Goal: Information Seeking & Learning: Understand process/instructions

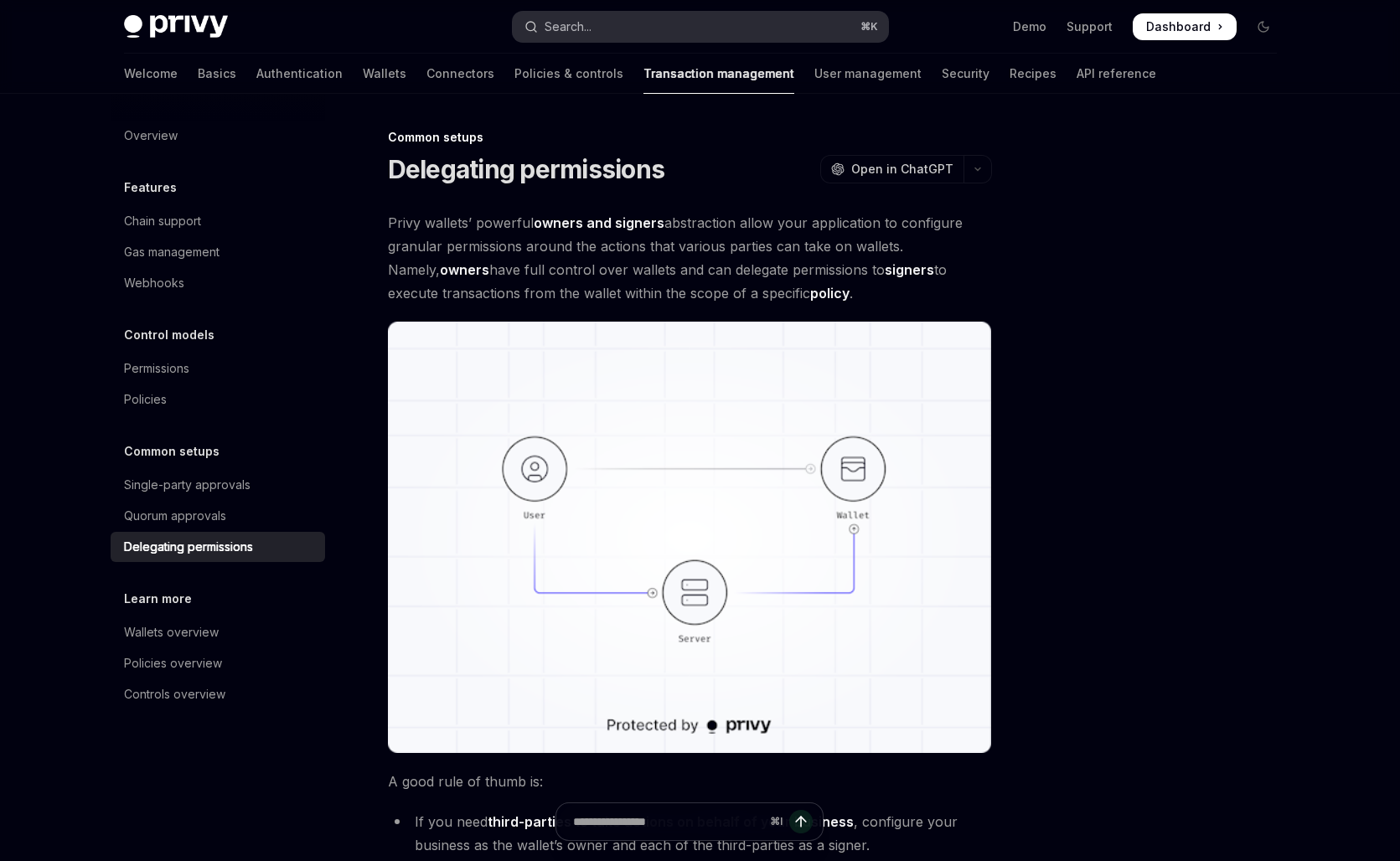
click at [613, 27] on button "Search... ⌘ K" at bounding box center [700, 27] width 375 height 30
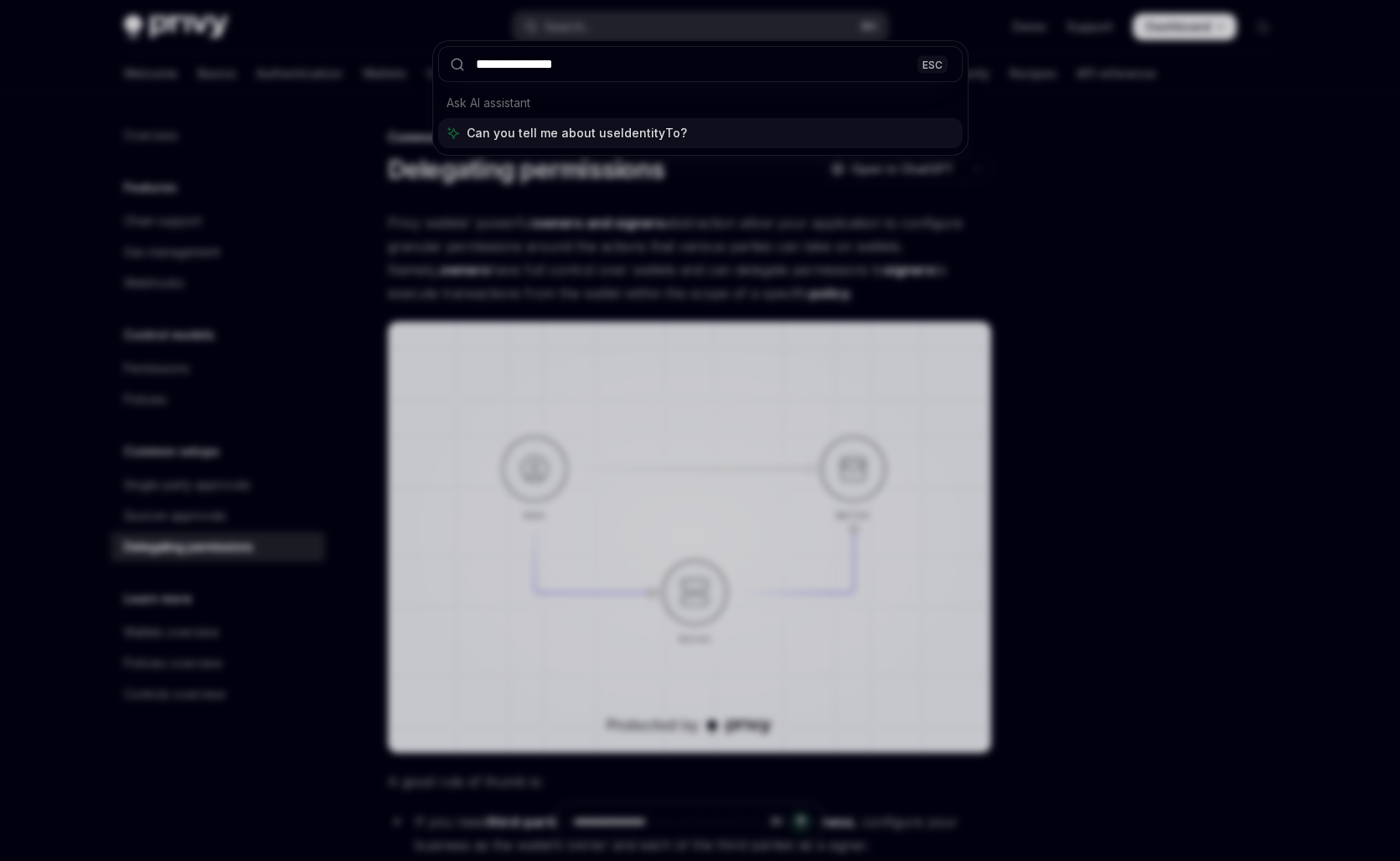
type input "**********"
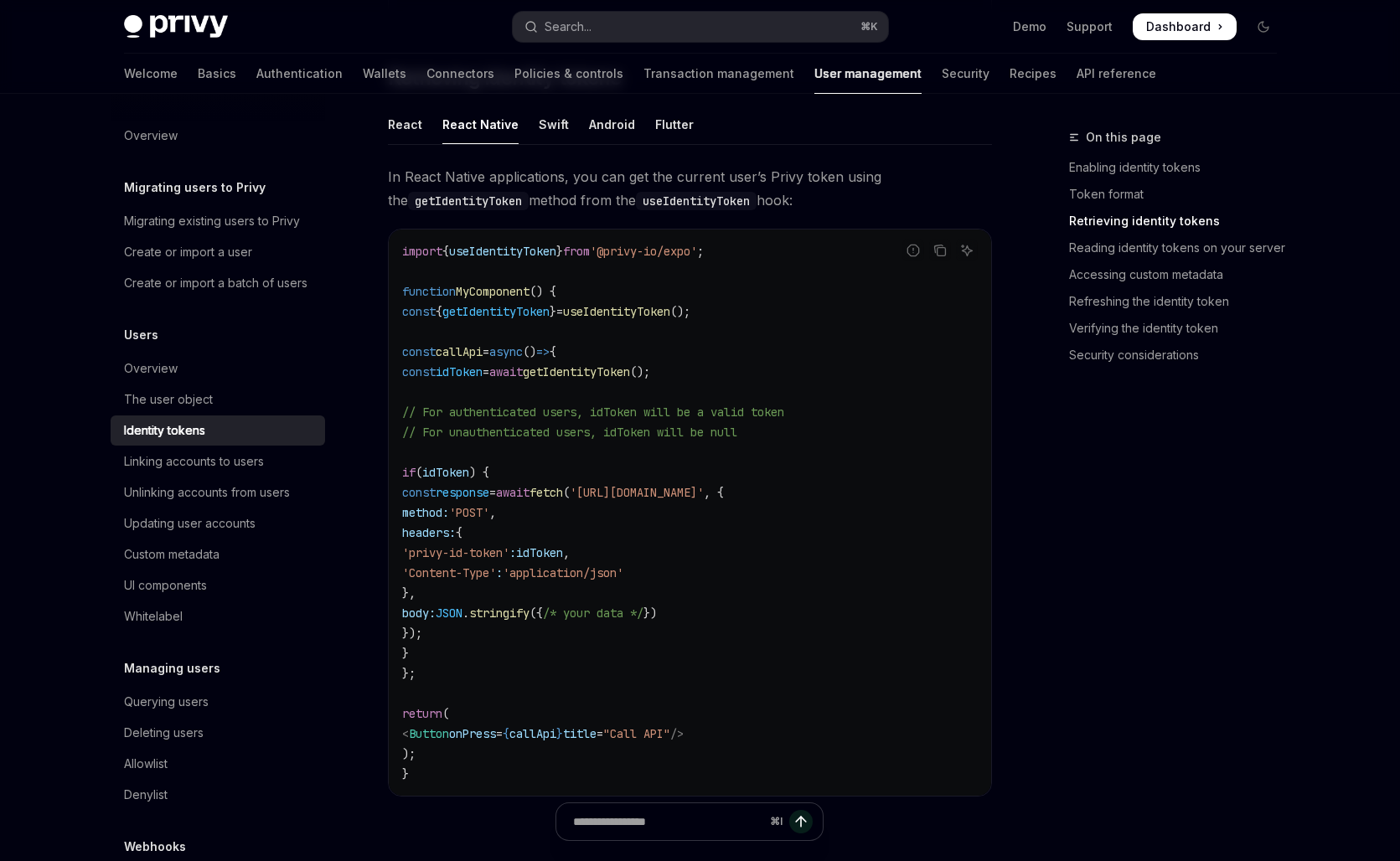
scroll to position [1509, 0]
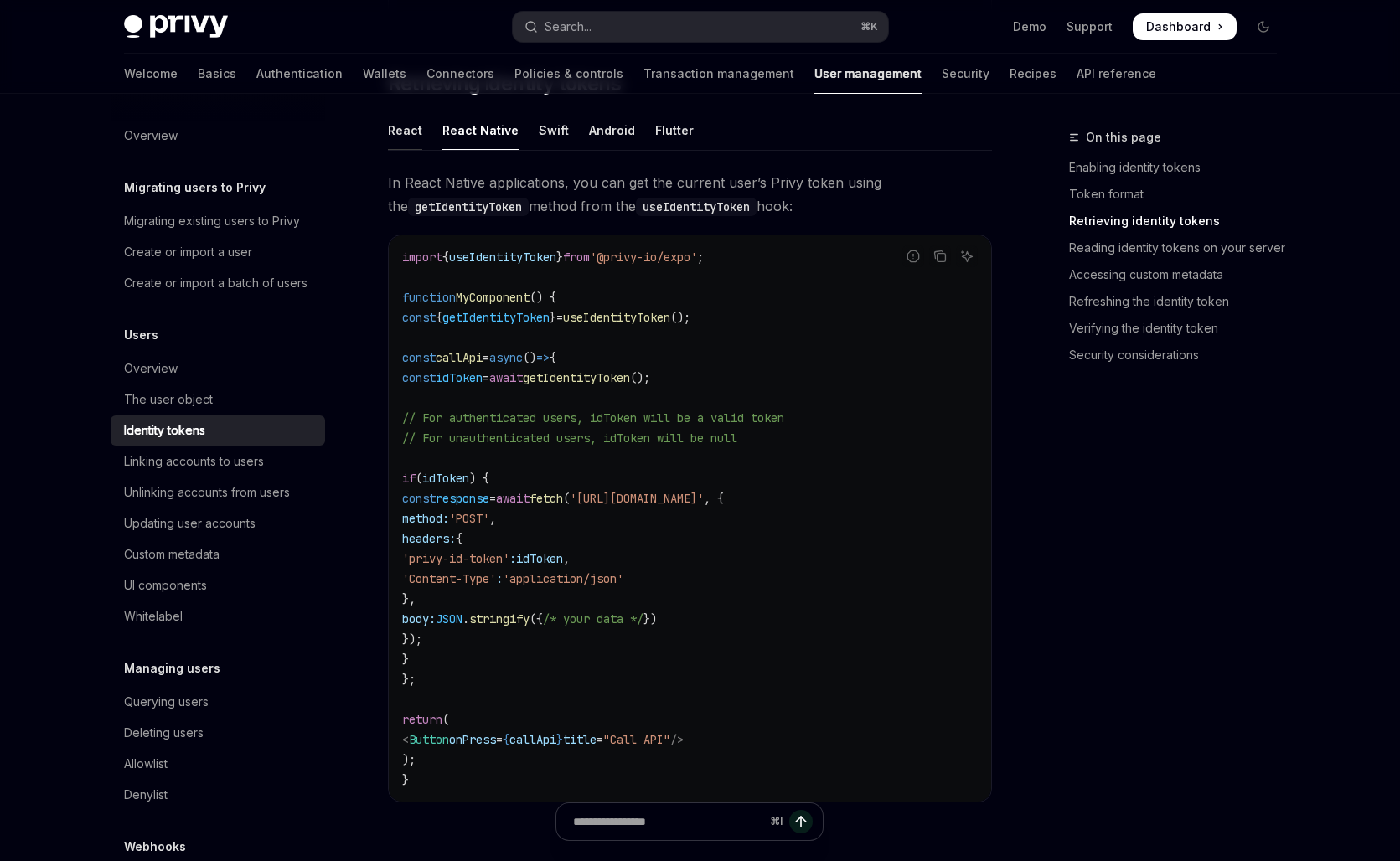
click at [412, 127] on div "React" at bounding box center [405, 129] width 34 height 39
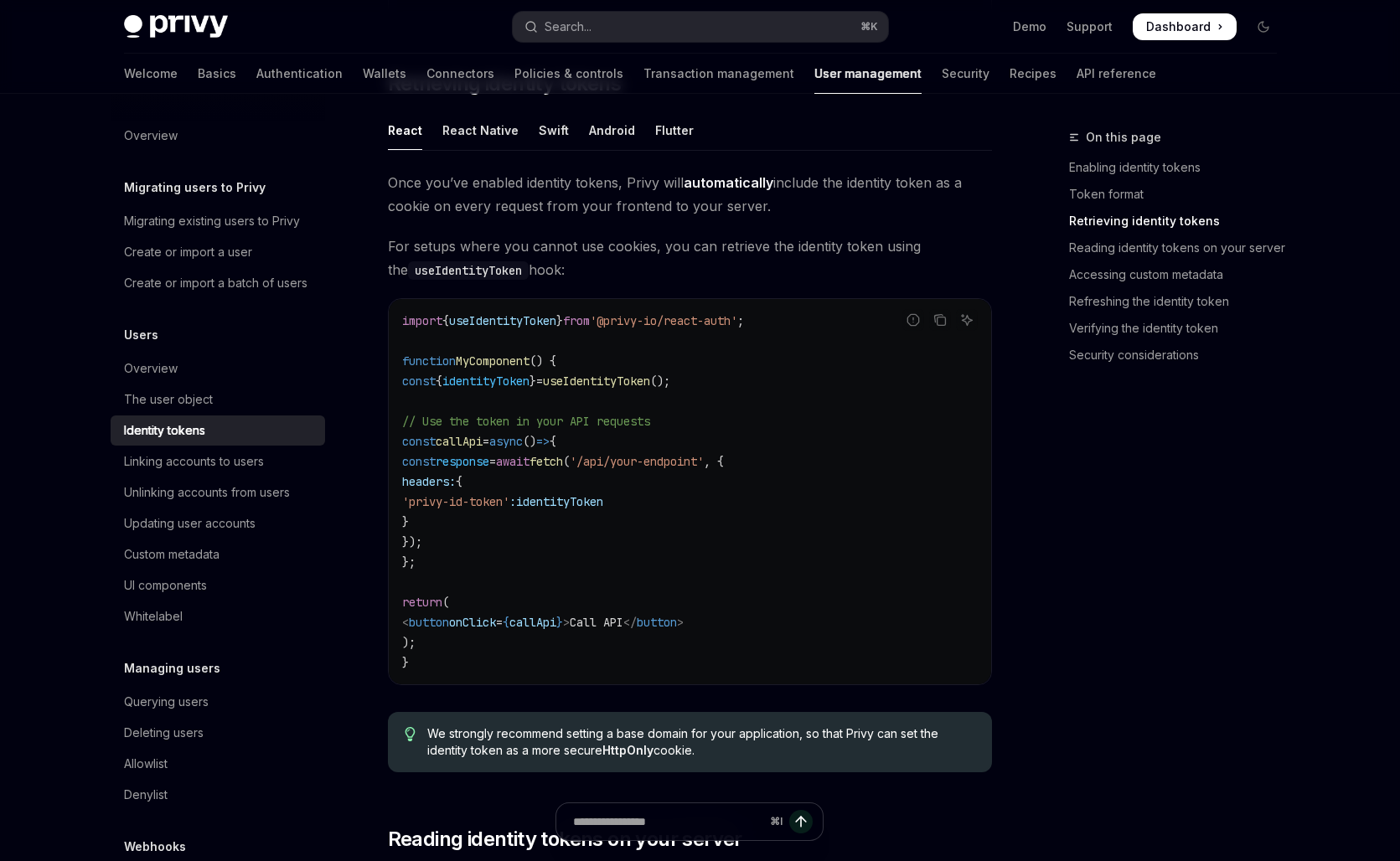
click at [537, 319] on span "useIdentityToken" at bounding box center [503, 321] width 108 height 15
copy span "useIdentityToken"
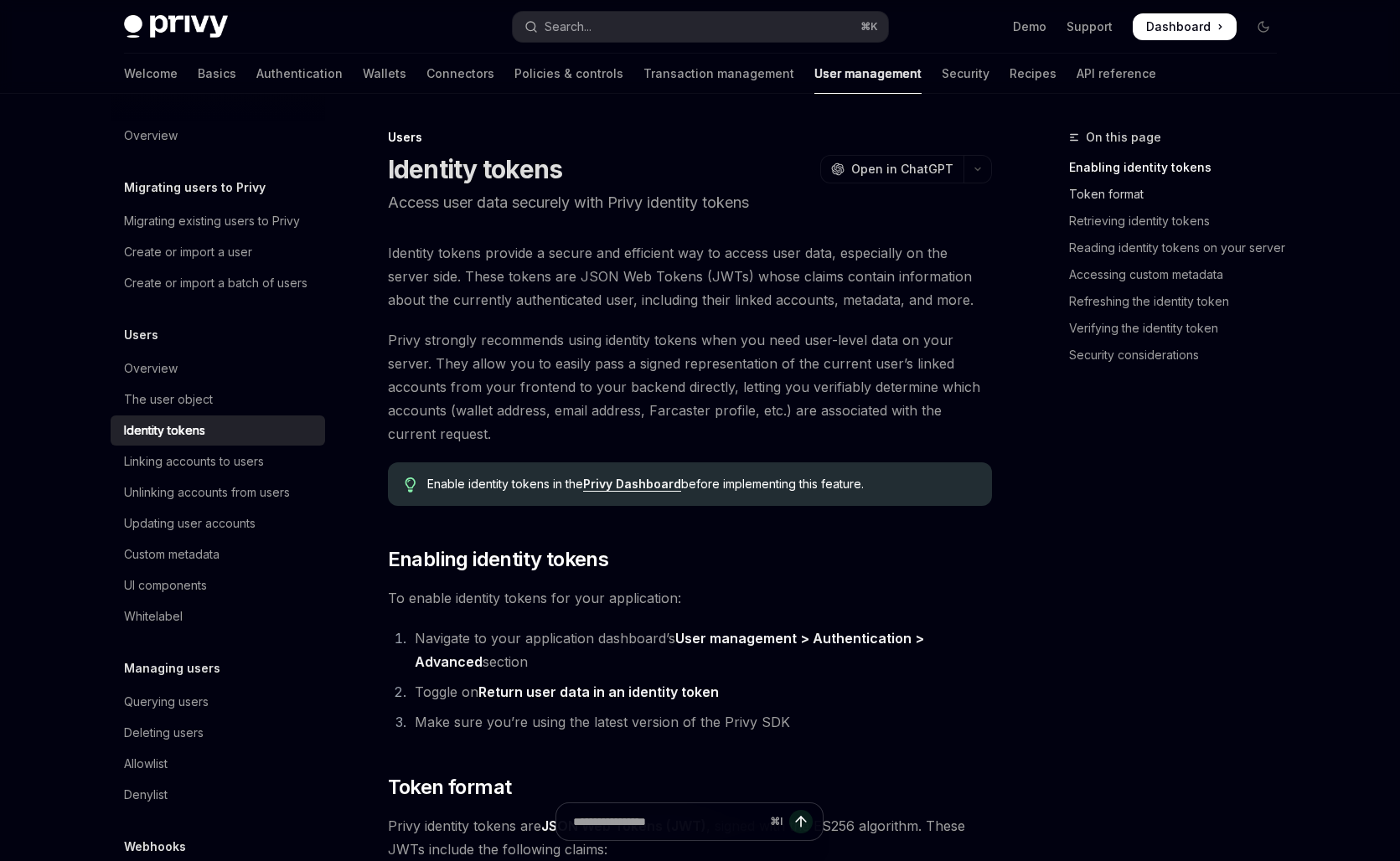
type textarea "*"
